Goal: Information Seeking & Learning: Learn about a topic

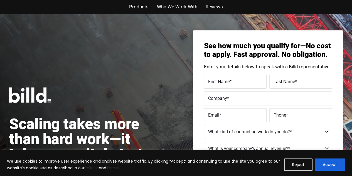
click at [330, 163] on button "Accept" at bounding box center [330, 164] width 30 height 12
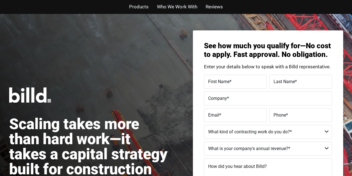
drag, startPoint x: 142, startPoint y: 8, endPoint x: 153, endPoint y: 21, distance: 17.3
click at [142, 8] on span "Products" at bounding box center [138, 7] width 19 height 8
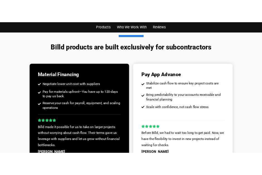
scroll to position [431, 0]
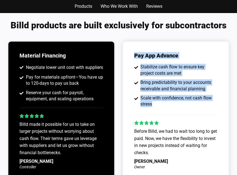
drag, startPoint x: 137, startPoint y: 60, endPoint x: 164, endPoint y: 104, distance: 51.1
click at [164, 104] on div "Pay App Advance Stabilize cash flow to ensure key project costs are met Bring p…" at bounding box center [176, 111] width 106 height 138
click at [164, 104] on span "Scale with confidence, not cash flow stress" at bounding box center [178, 101] width 78 height 13
drag, startPoint x: 161, startPoint y: 105, endPoint x: 134, endPoint y: 50, distance: 62.1
click at [134, 50] on div "Pay App Advance Stabilize cash flow to ensure key project costs are met Bring p…" at bounding box center [176, 111] width 106 height 138
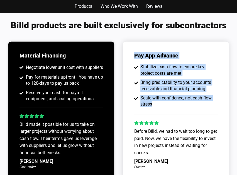
click at [134, 50] on div "Pay App Advance Stabilize cash flow to ensure key project costs are met Bring p…" at bounding box center [176, 111] width 106 height 138
drag, startPoint x: 147, startPoint y: 77, endPoint x: 160, endPoint y: 110, distance: 36.2
click at [160, 110] on div "Pay App Advance Stabilize cash flow to ensure key project costs are met Bring p…" at bounding box center [176, 111] width 106 height 138
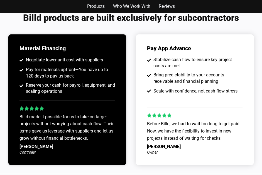
scroll to position [417, 0]
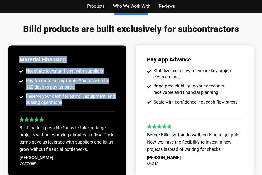
drag, startPoint x: 18, startPoint y: 56, endPoint x: 83, endPoint y: 107, distance: 82.9
click at [83, 107] on div "Material Financing Negotiate lower unit cost with suppliers Pay for materials u…" at bounding box center [67, 111] width 118 height 131
drag, startPoint x: 63, startPoint y: 92, endPoint x: 17, endPoint y: 50, distance: 62.3
click at [17, 50] on div "Material Financing Negotiate lower unit cost with suppliers Pay for materials u…" at bounding box center [67, 111] width 118 height 131
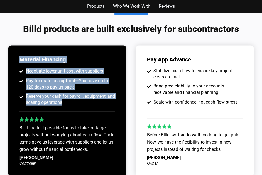
click at [17, 50] on div "Material Financing Negotiate lower unit cost with suppliers Pay for materials u…" at bounding box center [67, 111] width 118 height 131
drag, startPoint x: 16, startPoint y: 53, endPoint x: 86, endPoint y: 110, distance: 91.0
click at [86, 110] on div "Material Financing Negotiate lower unit cost with suppliers Pay for materials u…" at bounding box center [67, 111] width 118 height 131
click at [85, 109] on div "Material Financing Negotiate lower unit cost with suppliers Pay for materials u…" at bounding box center [67, 111] width 118 height 131
drag, startPoint x: 80, startPoint y: 107, endPoint x: 17, endPoint y: 51, distance: 84.3
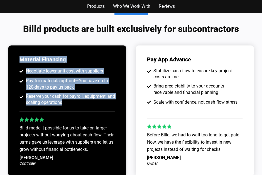
click at [17, 51] on div "Material Financing Negotiate lower unit cost with suppliers Pay for materials u…" at bounding box center [67, 111] width 118 height 131
drag, startPoint x: 16, startPoint y: 55, endPoint x: 83, endPoint y: 108, distance: 85.8
click at [83, 109] on div "Material Financing Negotiate lower unit cost with suppliers Pay for materials u…" at bounding box center [67, 111] width 118 height 131
click at [83, 108] on div "Material Financing Negotiate lower unit cost with suppliers Pay for materials u…" at bounding box center [67, 111] width 118 height 131
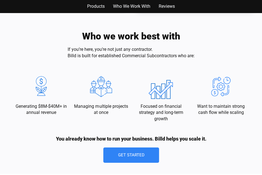
scroll to position [557, 0]
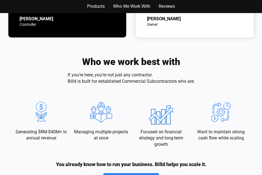
drag, startPoint x: 98, startPoint y: 65, endPoint x: 73, endPoint y: 58, distance: 25.9
click at [73, 58] on div "Who we work best with If you’re here, you’re not just any contractor. Billd is …" at bounding box center [131, 123] width 240 height 154
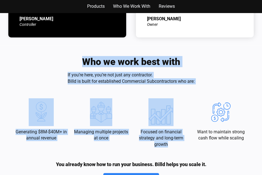
drag, startPoint x: 72, startPoint y: 58, endPoint x: 218, endPoint y: 82, distance: 147.4
click at [219, 82] on div "Who we work best with If you’re here, you’re not just any contractor. Billd is …" at bounding box center [131, 123] width 240 height 154
drag, startPoint x: 216, startPoint y: 81, endPoint x: 212, endPoint y: 81, distance: 3.9
click at [216, 81] on div "Who we work best with If you’re here, you’re not just any contractor. Billd is …" at bounding box center [131, 123] width 240 height 154
click at [207, 83] on div "Who we work best with If you’re here, you’re not just any contractor. Billd is …" at bounding box center [131, 123] width 240 height 154
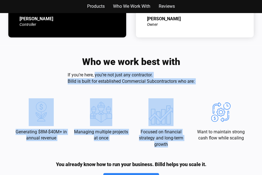
drag, startPoint x: 205, startPoint y: 83, endPoint x: 93, endPoint y: 74, distance: 112.3
click at [93, 74] on div "Who we work best with If you’re here, you’re not just any contractor. Billd is …" at bounding box center [131, 123] width 240 height 154
click at [93, 74] on p "If you’re here, you’re not just any contractor. Billd is built for established …" at bounding box center [131, 78] width 127 height 13
drag, startPoint x: 78, startPoint y: 60, endPoint x: 204, endPoint y: 82, distance: 127.7
click at [204, 82] on div "Who we work best with If you’re here, you’re not just any contractor. Billd is …" at bounding box center [131, 123] width 240 height 154
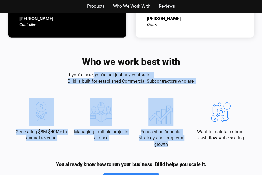
click at [205, 82] on div "Who we work best with If you’re here, you’re not just any contractor. Billd is …" at bounding box center [131, 123] width 240 height 154
click at [200, 82] on div "Who we work best with If you’re here, you’re not just any contractor. Billd is …" at bounding box center [131, 123] width 240 height 154
drag, startPoint x: 198, startPoint y: 83, endPoint x: 68, endPoint y: 57, distance: 133.4
click at [68, 57] on div "Who we work best with If you’re here, you’re not just any contractor. Billd is …" at bounding box center [131, 123] width 240 height 154
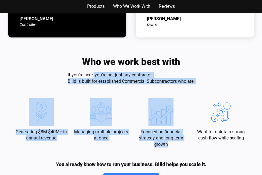
click at [68, 57] on div "Who we work best with If you’re here, you’re not just any contractor. Billd is …" at bounding box center [131, 123] width 240 height 154
drag, startPoint x: 63, startPoint y: 58, endPoint x: 205, endPoint y: 82, distance: 143.3
click at [205, 82] on div "Who we work best with If you’re here, you’re not just any contractor. Billd is …" at bounding box center [131, 123] width 240 height 154
drag, startPoint x: 88, startPoint y: 79, endPoint x: 49, endPoint y: 73, distance: 39.6
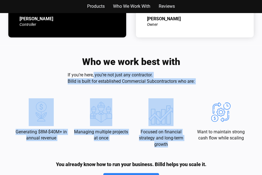
click at [49, 73] on div "Who we work best with If you’re here, you’re not just any contractor. Billd is …" at bounding box center [131, 123] width 240 height 154
click at [48, 73] on div "Who we work best with If you’re here, you’re not just any contractor. Billd is …" at bounding box center [131, 123] width 240 height 154
click at [49, 72] on div "Who we work best with If you’re here, you’re not just any contractor. Billd is …" at bounding box center [131, 123] width 240 height 154
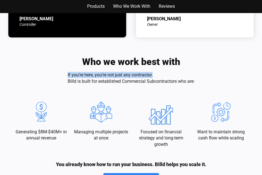
drag, startPoint x: 63, startPoint y: 71, endPoint x: 207, endPoint y: 78, distance: 144.9
click at [207, 78] on div "Who we work best with If you’re here, you’re not just any contractor. Billd is …" at bounding box center [131, 123] width 240 height 154
click at [208, 78] on div "Who we work best with If you’re here, you’re not just any contractor. Billd is …" at bounding box center [131, 123] width 240 height 154
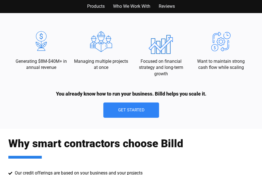
scroll to position [668, 0]
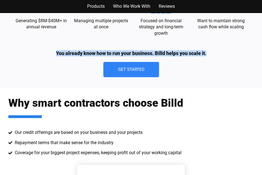
drag, startPoint x: 217, startPoint y: 53, endPoint x: 48, endPoint y: 54, distance: 168.1
click at [48, 54] on div "Who we work best with If you’re here, you’re not just any contractor. Billd is …" at bounding box center [131, 12] width 240 height 154
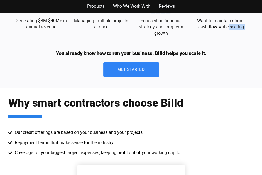
drag, startPoint x: 43, startPoint y: 51, endPoint x: 230, endPoint y: 57, distance: 187.7
click at [230, 57] on div "Who we work best with If you’re here, you’re not just any contractor. Billd is …" at bounding box center [131, 12] width 240 height 154
click at [225, 57] on div "Who we work best with If you’re here, you’re not just any contractor. Billd is …" at bounding box center [131, 12] width 240 height 154
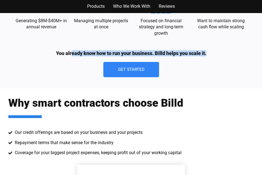
drag, startPoint x: 183, startPoint y: 54, endPoint x: 71, endPoint y: 54, distance: 111.6
click at [71, 54] on div "Who we work best with If you’re here, you’re not just any contractor. Billd is …" at bounding box center [131, 12] width 240 height 154
click at [71, 54] on p "You already know how to run your business. Billd helps you scale it." at bounding box center [131, 53] width 150 height 6
drag, startPoint x: 53, startPoint y: 54, endPoint x: 208, endPoint y: 56, distance: 154.5
click at [208, 56] on div "Who we work best with If you’re here, you’re not just any contractor. Billd is …" at bounding box center [131, 12] width 240 height 154
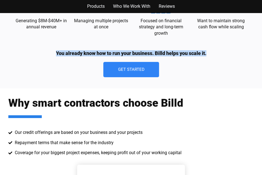
click at [208, 56] on div "Who we work best with If you’re here, you’re not just any contractor. Billd is …" at bounding box center [131, 12] width 240 height 154
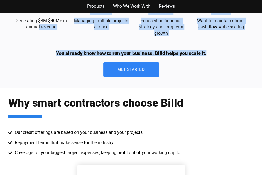
drag, startPoint x: 218, startPoint y: 53, endPoint x: 37, endPoint y: 48, distance: 181.5
click at [37, 48] on div "Who we work best with If you’re here, you’re not just any contractor. Billd is …" at bounding box center [131, 12] width 240 height 154
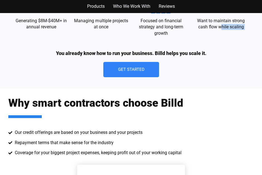
drag, startPoint x: 48, startPoint y: 53, endPoint x: 221, endPoint y: 48, distance: 172.3
click at [221, 48] on div "Who we work best with If you’re here, you’re not just any contractor. Billd is …" at bounding box center [131, 12] width 240 height 154
click at [220, 50] on div "Who we work best with If you’re here, you’re not just any contractor. Billd is …" at bounding box center [131, 12] width 240 height 154
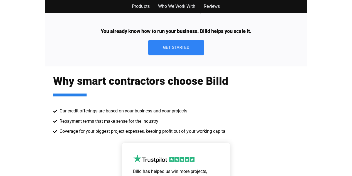
scroll to position [724, 0]
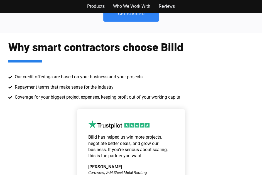
click at [219, 53] on div "Why smart contractors choose Billd Our credit offerings are based on your busin…" at bounding box center [130, 75] width 245 height 68
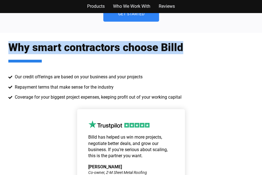
drag, startPoint x: 24, startPoint y: 45, endPoint x: 194, endPoint y: 46, distance: 169.2
click at [194, 46] on div "Why smart contractors choose Billd Our credit offerings are based on your busin…" at bounding box center [131, 133] width 262 height 200
click at [194, 46] on div "Why smart contractors choose Billd Our credit offerings are based on your busin…" at bounding box center [130, 75] width 245 height 68
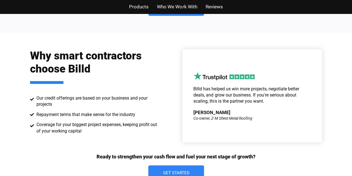
scroll to position [779, 0]
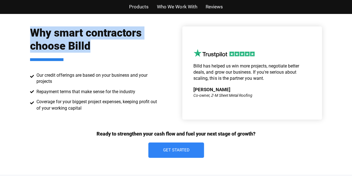
drag, startPoint x: 28, startPoint y: 28, endPoint x: 104, endPoint y: 43, distance: 78.0
click at [104, 43] on div "Why smart contractors choose Billd Our credit offerings are based on your busin…" at bounding box center [176, 92] width 317 height 164
click at [104, 43] on h2 "Why smart contractors choose Billd" at bounding box center [93, 43] width 127 height 35
drag, startPoint x: 76, startPoint y: 49, endPoint x: 9, endPoint y: 29, distance: 69.1
click at [9, 29] on div "Why smart contractors choose Billd Our credit offerings are based on your busin…" at bounding box center [176, 92] width 352 height 164
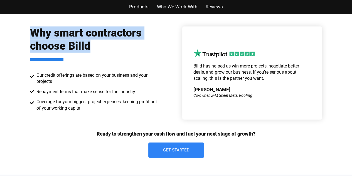
click at [9, 29] on div "Why smart contractors choose Billd Our credit offerings are based on your busin…" at bounding box center [176, 92] width 352 height 164
drag, startPoint x: 8, startPoint y: 32, endPoint x: 110, endPoint y: 53, distance: 103.6
click at [110, 53] on div "Why smart contractors choose Billd Our credit offerings are based on your busin…" at bounding box center [176, 92] width 352 height 164
click at [110, 53] on h2 "Why smart contractors choose Billd" at bounding box center [93, 43] width 127 height 35
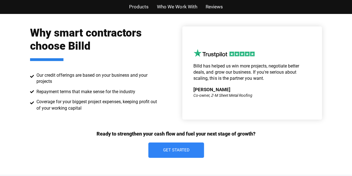
click at [341, 65] on div "Why smart contractors choose Billd Our credit offerings are based on your busin…" at bounding box center [176, 92] width 352 height 164
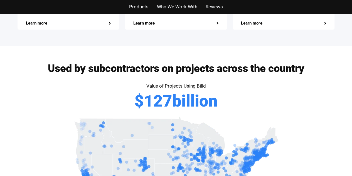
scroll to position [1197, 0]
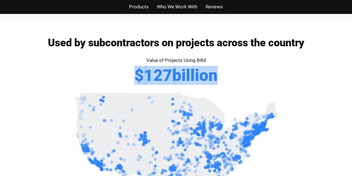
drag, startPoint x: 127, startPoint y: 57, endPoint x: 211, endPoint y: 60, distance: 84.1
click at [211, 60] on div "Value of Projects Using Billd $ 127 billion" at bounding box center [176, 72] width 317 height 33
drag, startPoint x: 237, startPoint y: 61, endPoint x: 109, endPoint y: 61, distance: 128.0
click at [109, 61] on div "Value of Projects Using Billd $ 127 billion" at bounding box center [176, 72] width 317 height 33
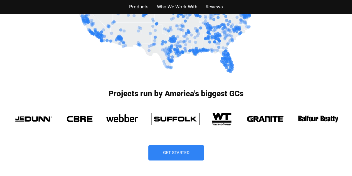
scroll to position [1364, 0]
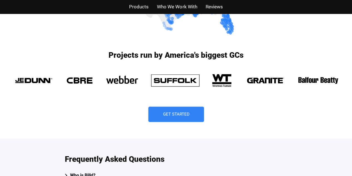
click at [228, 106] on div "Get Started" at bounding box center [176, 113] width 334 height 15
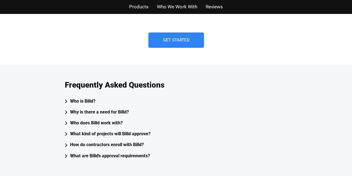
scroll to position [1447, 0]
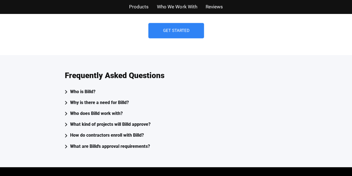
click at [81, 88] on div "Who is Billd?" at bounding box center [82, 92] width 25 height 8
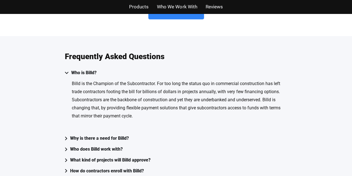
scroll to position [1475, 0]
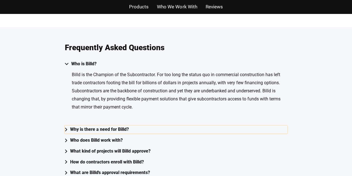
click at [127, 125] on div "Why is there a need for Billd?" at bounding box center [99, 129] width 59 height 8
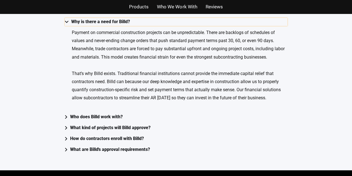
scroll to position [1419, 0]
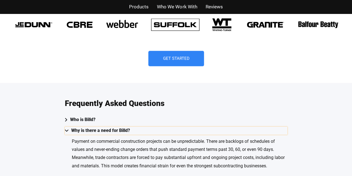
click at [119, 126] on div "Why is there a need for Billd?" at bounding box center [100, 130] width 59 height 8
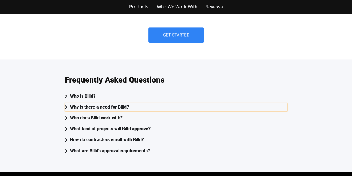
scroll to position [1447, 0]
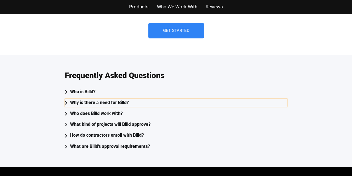
click at [92, 99] on div "Why is there a need for Billd?" at bounding box center [99, 103] width 59 height 8
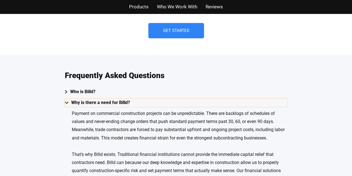
click at [94, 99] on div "Why is there a need for Billd?" at bounding box center [100, 103] width 59 height 8
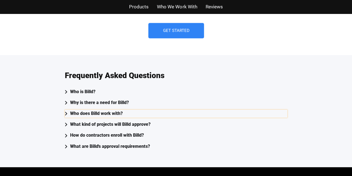
click at [93, 109] on div "Who does Billd work with?" at bounding box center [96, 113] width 53 height 8
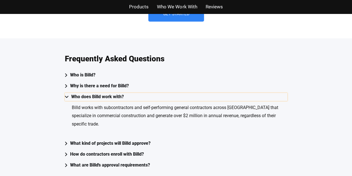
scroll to position [1503, 0]
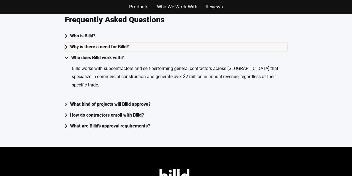
click at [102, 43] on div "Why is there a need for Billd?" at bounding box center [99, 47] width 59 height 8
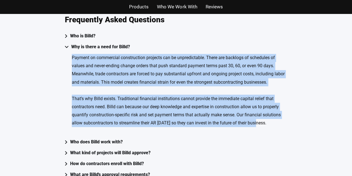
drag, startPoint x: 72, startPoint y: 41, endPoint x: 258, endPoint y: 107, distance: 197.7
click at [258, 107] on div "Payment on commercial construction projects can be unpredictable. There are bac…" at bounding box center [180, 90] width 216 height 73
click at [258, 107] on p "That’s why Billd exists. Traditional financial institutions cannot provide the …" at bounding box center [180, 110] width 216 height 32
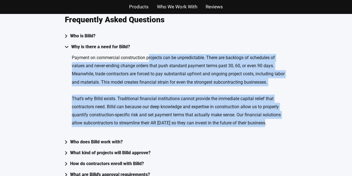
drag, startPoint x: 269, startPoint y: 109, endPoint x: 149, endPoint y: 45, distance: 136.1
click at [149, 54] on div "Payment on commercial construction projects can be unpredictable. There are bac…" at bounding box center [180, 90] width 216 height 73
drag, startPoint x: 148, startPoint y: 44, endPoint x: 127, endPoint y: 45, distance: 21.5
click at [148, 54] on p "Payment on commercial construction projects can be unpredictable. There are bac…" at bounding box center [180, 70] width 216 height 32
click at [76, 54] on p "Payment on commercial construction projects can be unpredictable. There are bac…" at bounding box center [180, 70] width 216 height 32
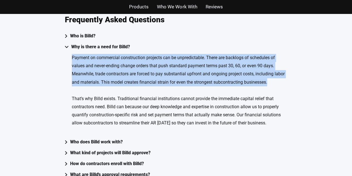
drag, startPoint x: 70, startPoint y: 43, endPoint x: 277, endPoint y: 68, distance: 207.9
click at [277, 68] on div "Payment on commercial construction projects can be unpredictable. There are bac…" at bounding box center [176, 93] width 223 height 84
click at [277, 67] on p "Payment on commercial construction projects can be unpredictable. There are bac…" at bounding box center [180, 70] width 216 height 32
click at [274, 68] on p "Payment on commercial construction projects can be unpredictable. There are bac…" at bounding box center [180, 70] width 216 height 32
drag, startPoint x: 270, startPoint y: 68, endPoint x: 56, endPoint y: 44, distance: 215.7
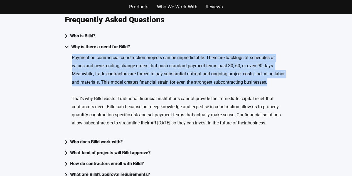
click at [56, 44] on div "Frequently Asked Questions Who is Billd? Billd is the Champion of the Subcontra…" at bounding box center [176, 97] width 352 height 196
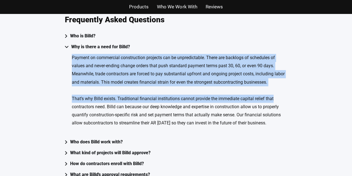
drag, startPoint x: 60, startPoint y: 41, endPoint x: 303, endPoint y: 72, distance: 245.2
click at [303, 72] on div "Frequently Asked Questions Who is Billd? Billd is the Champion of the Subcontra…" at bounding box center [176, 97] width 352 height 196
click at [302, 72] on div "Frequently Asked Questions Who is Billd? Billd is the Champion of the Subcontra…" at bounding box center [176, 97] width 352 height 196
drag, startPoint x: 289, startPoint y: 72, endPoint x: 68, endPoint y: 42, distance: 223.5
click at [68, 42] on div "Frequently Asked Questions Who is Billd? Billd is the Champion of the Subcontra…" at bounding box center [176, 97] width 352 height 196
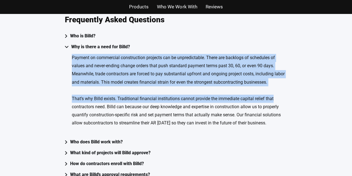
click at [68, 51] on div "Payment on commercial construction projects can be unpredictable. There are bac…" at bounding box center [176, 93] width 223 height 84
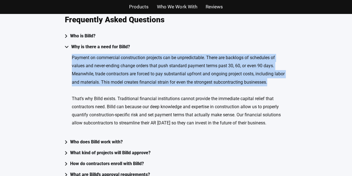
drag, startPoint x: 69, startPoint y: 41, endPoint x: 278, endPoint y: 69, distance: 210.8
click at [278, 69] on div "Payment on commercial construction projects can be unpredictable. There are bac…" at bounding box center [176, 93] width 223 height 84
click at [278, 69] on p "Payment on commercial construction projects can be unpredictable. There are bac…" at bounding box center [180, 70] width 216 height 32
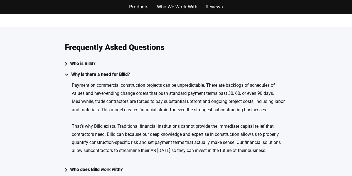
scroll to position [1475, 0]
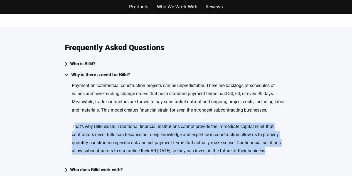
drag, startPoint x: 284, startPoint y: 138, endPoint x: 73, endPoint y: 114, distance: 211.8
click at [73, 122] on p "That’s why Billd exists. Traditional financial institutions cannot provide the …" at bounding box center [180, 138] width 216 height 32
drag, startPoint x: 70, startPoint y: 113, endPoint x: 275, endPoint y: 141, distance: 206.4
click at [275, 141] on div "Payment on commercial construction projects can be unpredictable. There are bac…" at bounding box center [176, 121] width 223 height 84
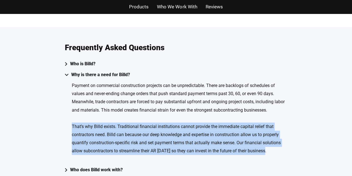
click at [275, 141] on div "Payment on commercial construction projects can be unpredictable. There are bac…" at bounding box center [180, 122] width 216 height 81
drag, startPoint x: 274, startPoint y: 139, endPoint x: 45, endPoint y: 110, distance: 230.0
click at [45, 110] on div "Frequently Asked Questions Who is Billd? Billd is the Champion of the Subcontra…" at bounding box center [176, 125] width 352 height 196
drag, startPoint x: 49, startPoint y: 108, endPoint x: 281, endPoint y: 134, distance: 233.0
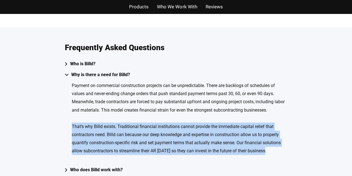
click at [281, 134] on div "Frequently Asked Questions Who is Billd? Billd is the Champion of the Subcontra…" at bounding box center [176, 125] width 352 height 196
click at [281, 134] on p "That’s why Billd exists. Traditional financial institutions cannot provide the …" at bounding box center [180, 138] width 216 height 32
drag, startPoint x: 274, startPoint y: 140, endPoint x: 60, endPoint y: 102, distance: 217.9
click at [60, 102] on div "Frequently Asked Questions Who is Billd? Billd is the Champion of the Subcontra…" at bounding box center [176, 125] width 352 height 196
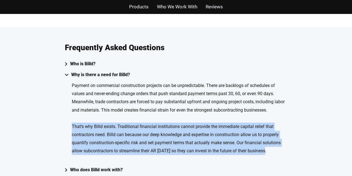
drag, startPoint x: 56, startPoint y: 108, endPoint x: 309, endPoint y: 136, distance: 254.0
click at [309, 136] on div "Frequently Asked Questions Who is Billd? Billd is the Champion of the Subcontra…" at bounding box center [176, 125] width 352 height 196
